Goal: Information Seeking & Learning: Learn about a topic

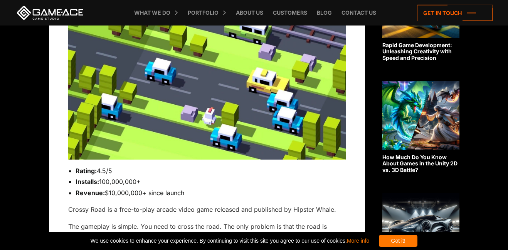
click at [107, 89] on img at bounding box center [207, 81] width 278 height 155
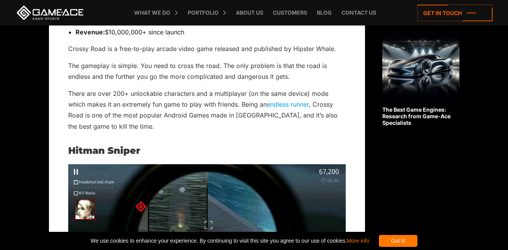
scroll to position [626, 0]
click at [288, 106] on link "endless runner" at bounding box center [288, 104] width 42 height 8
click at [279, 105] on link "endless runner" at bounding box center [288, 104] width 42 height 8
